Goal: Task Accomplishment & Management: Manage account settings

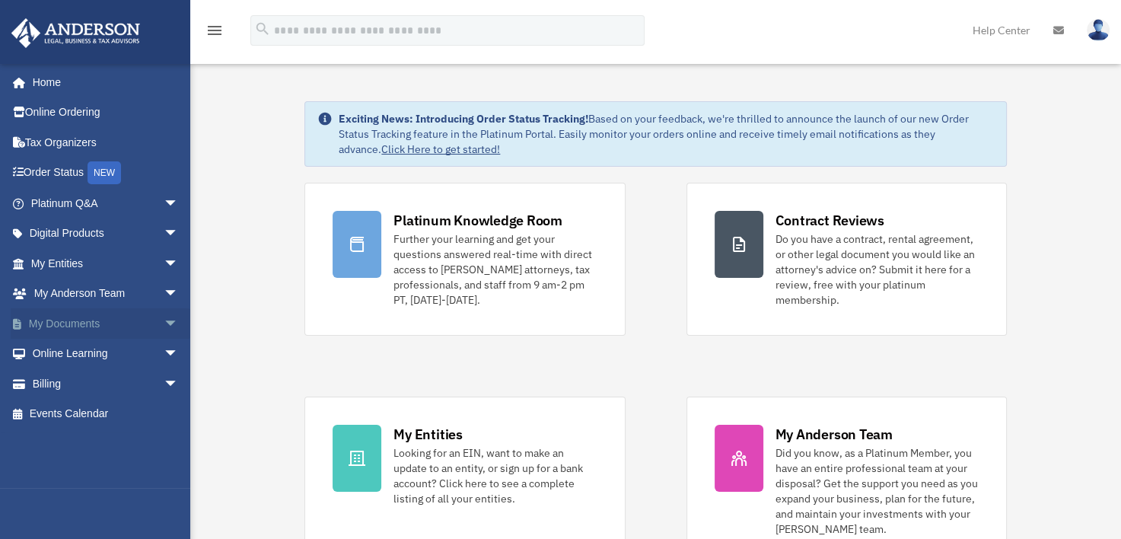
click at [83, 324] on link "My Documents arrow_drop_down" at bounding box center [106, 323] width 191 height 30
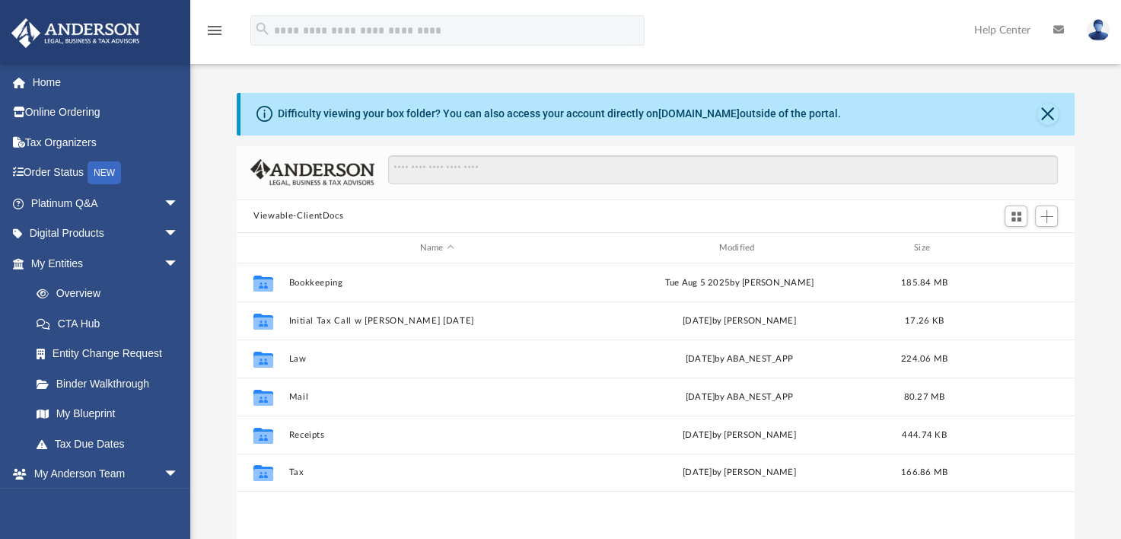
scroll to position [334, 825]
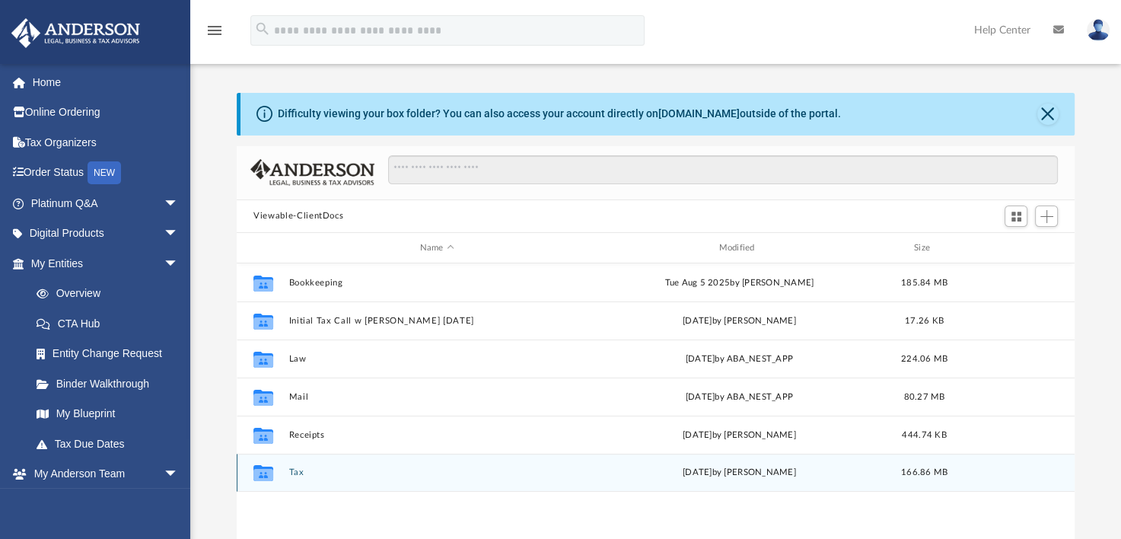
click at [308, 476] on button "Tax" at bounding box center [437, 473] width 296 height 10
click at [336, 475] on button "Personal Taxes" at bounding box center [437, 473] width 296 height 10
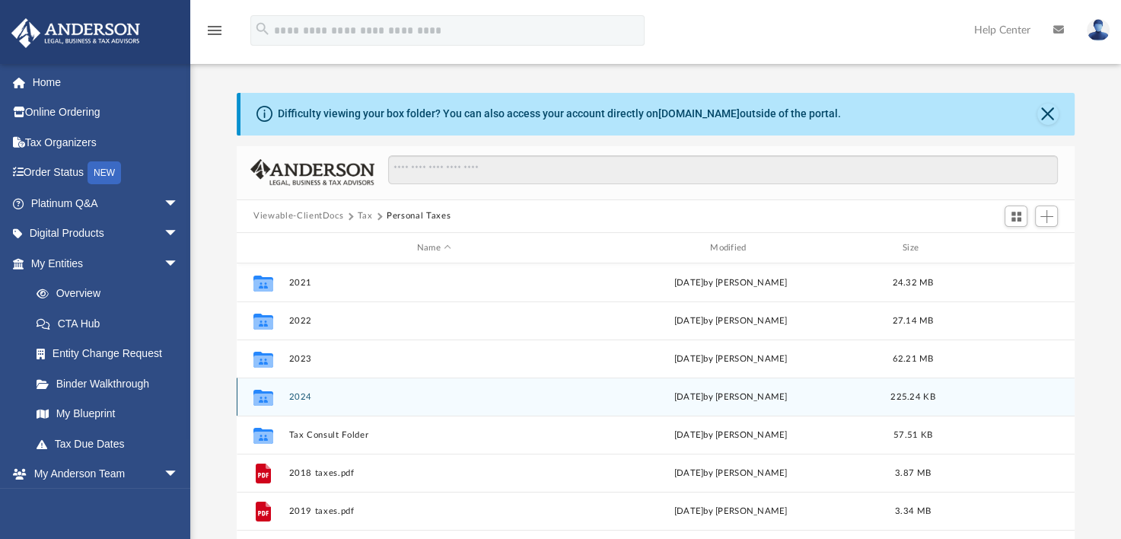
click at [303, 399] on button "2024" at bounding box center [434, 397] width 290 height 10
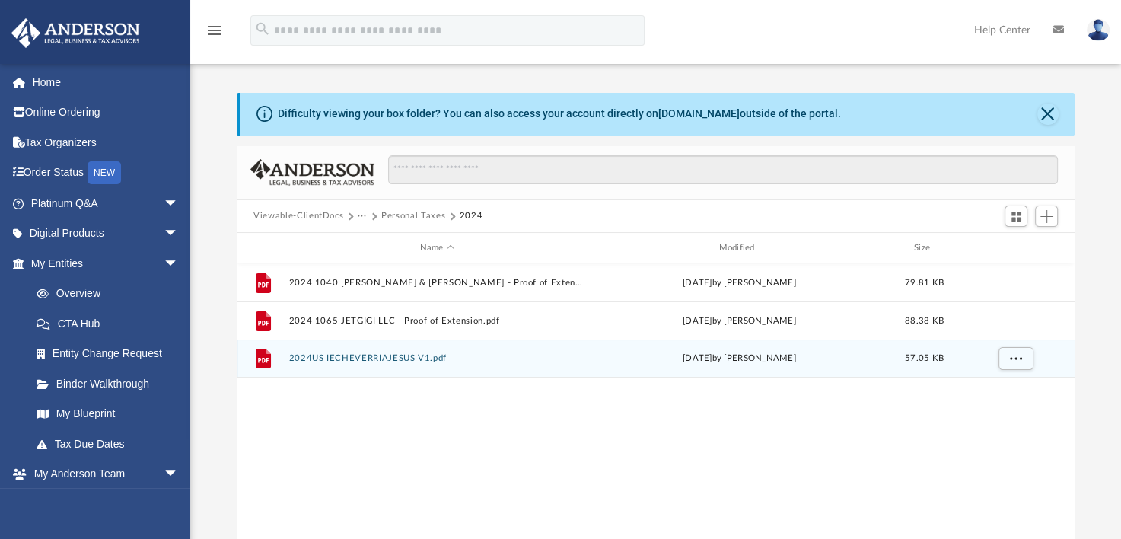
click at [417, 359] on button "2024US IECHEVERRIAJESUS V1.pdf" at bounding box center [437, 359] width 296 height 10
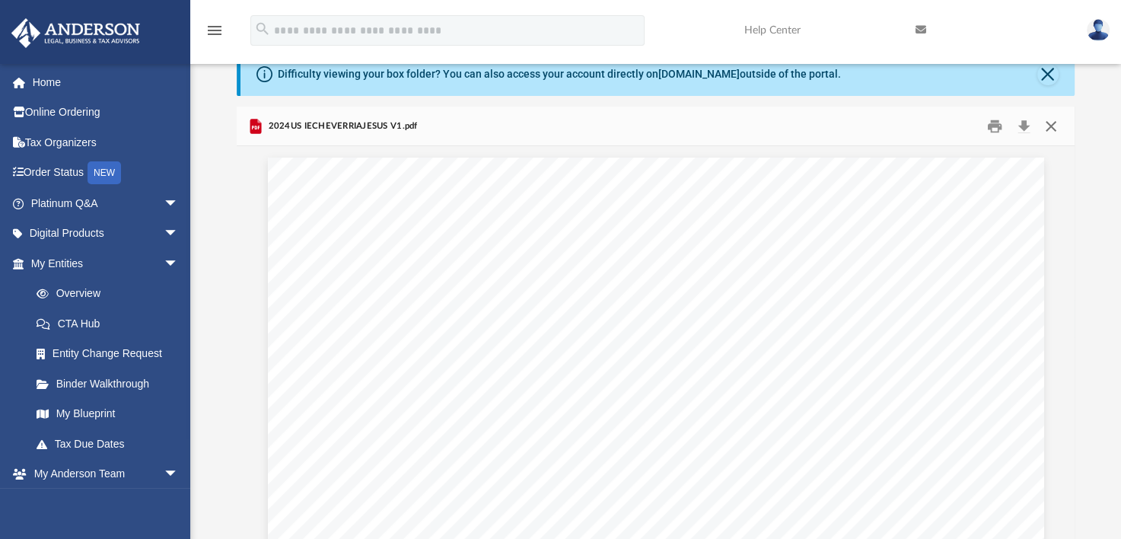
click at [1048, 120] on button "Close" at bounding box center [1050, 126] width 27 height 24
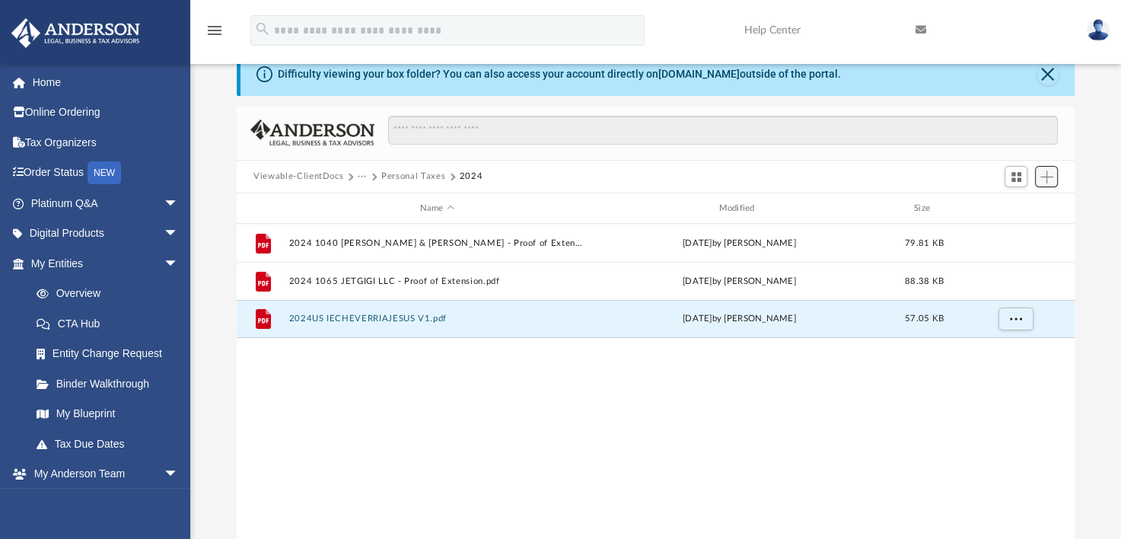
click at [1045, 171] on span "Add" at bounding box center [1047, 177] width 13 height 13
click at [1023, 207] on li "Upload" at bounding box center [1025, 207] width 49 height 16
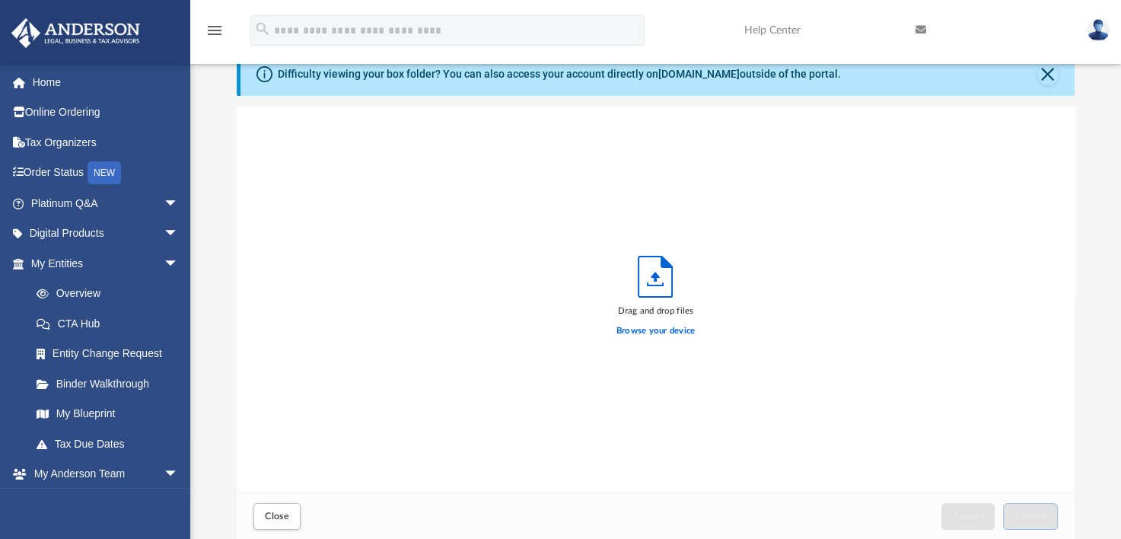
scroll to position [375, 825]
click at [661, 327] on label "Browse your device" at bounding box center [656, 331] width 79 height 14
click at [0, 0] on input "Browse your device" at bounding box center [0, 0] width 0 height 0
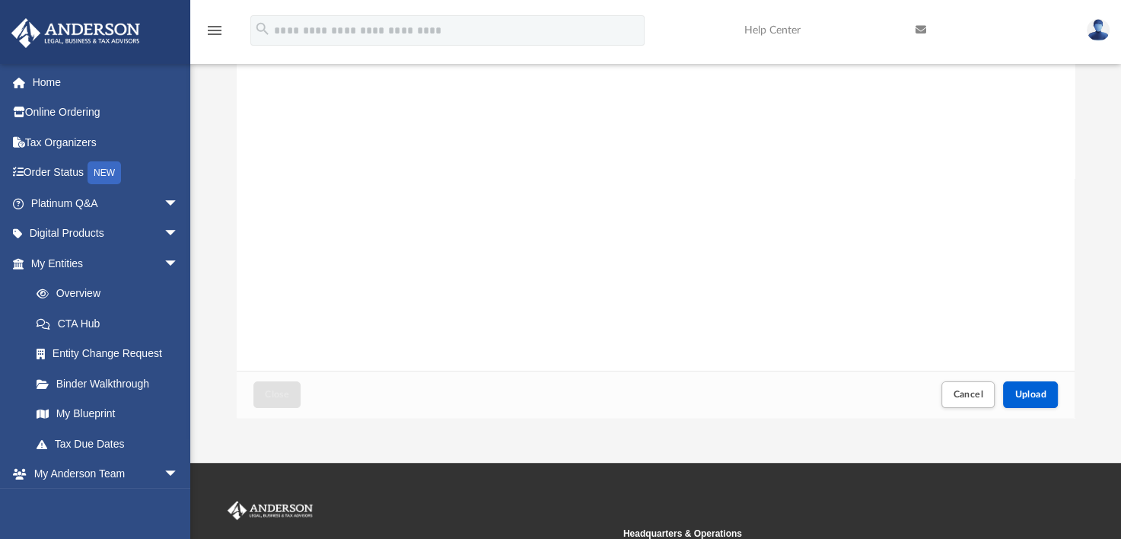
scroll to position [174, 0]
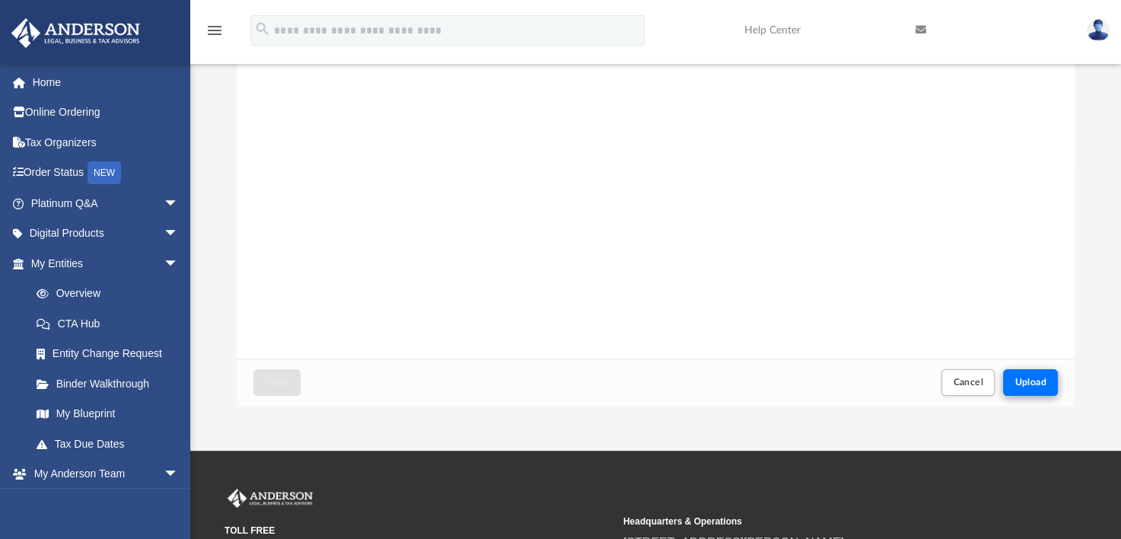
click at [1030, 381] on span "Upload" at bounding box center [1031, 382] width 32 height 9
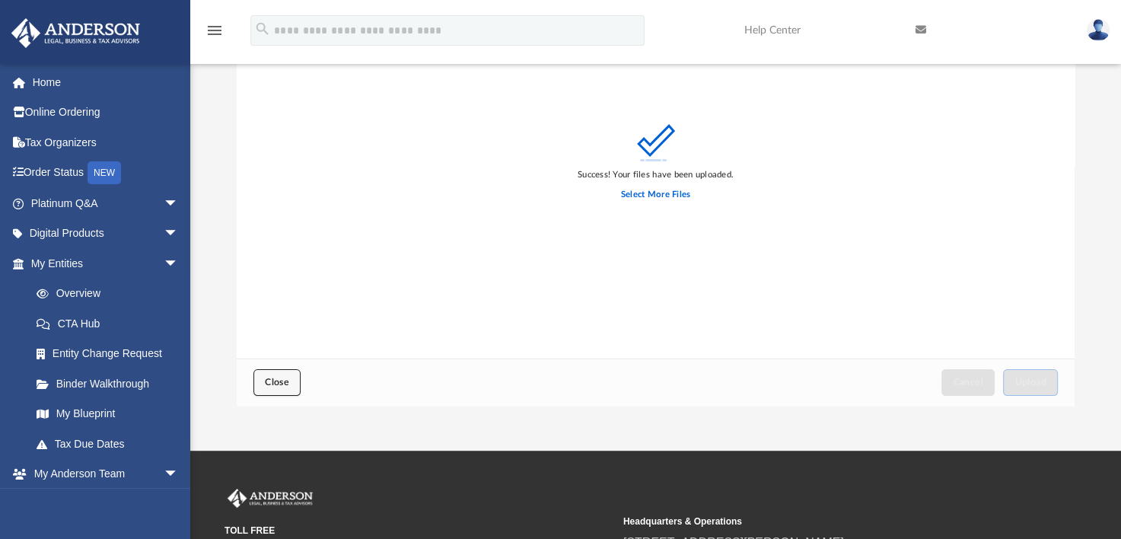
click at [284, 385] on span "Close" at bounding box center [277, 382] width 24 height 9
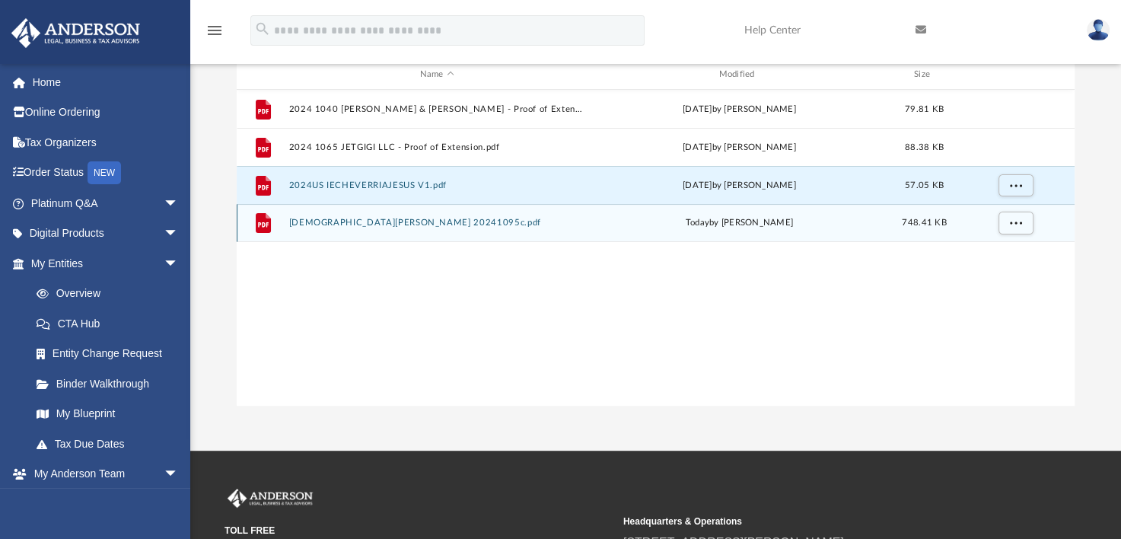
click at [384, 227] on button "jesus echeverria 20241095c.pdf" at bounding box center [437, 223] width 296 height 10
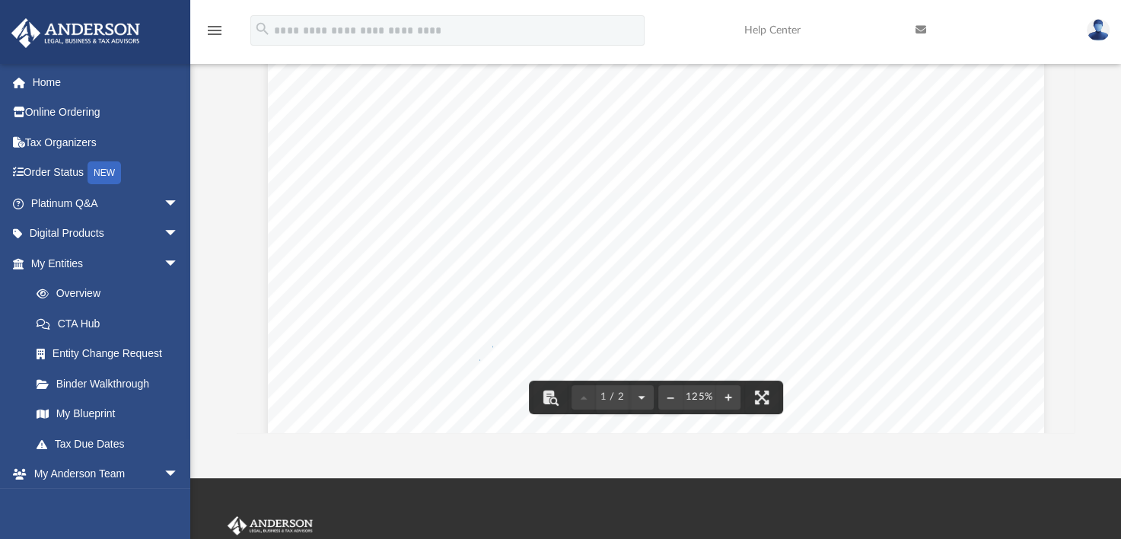
scroll to position [0, 0]
